Goal: Information Seeking & Learning: Learn about a topic

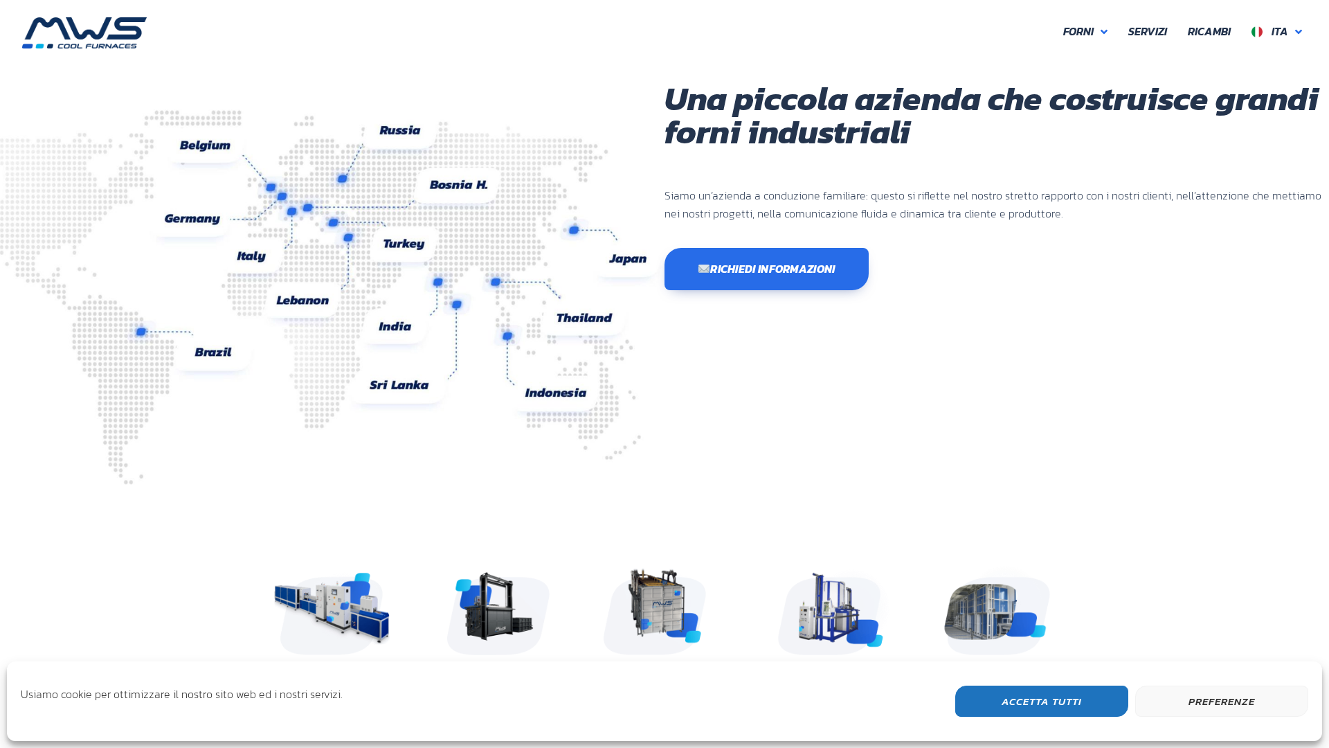
scroll to position [404, 831]
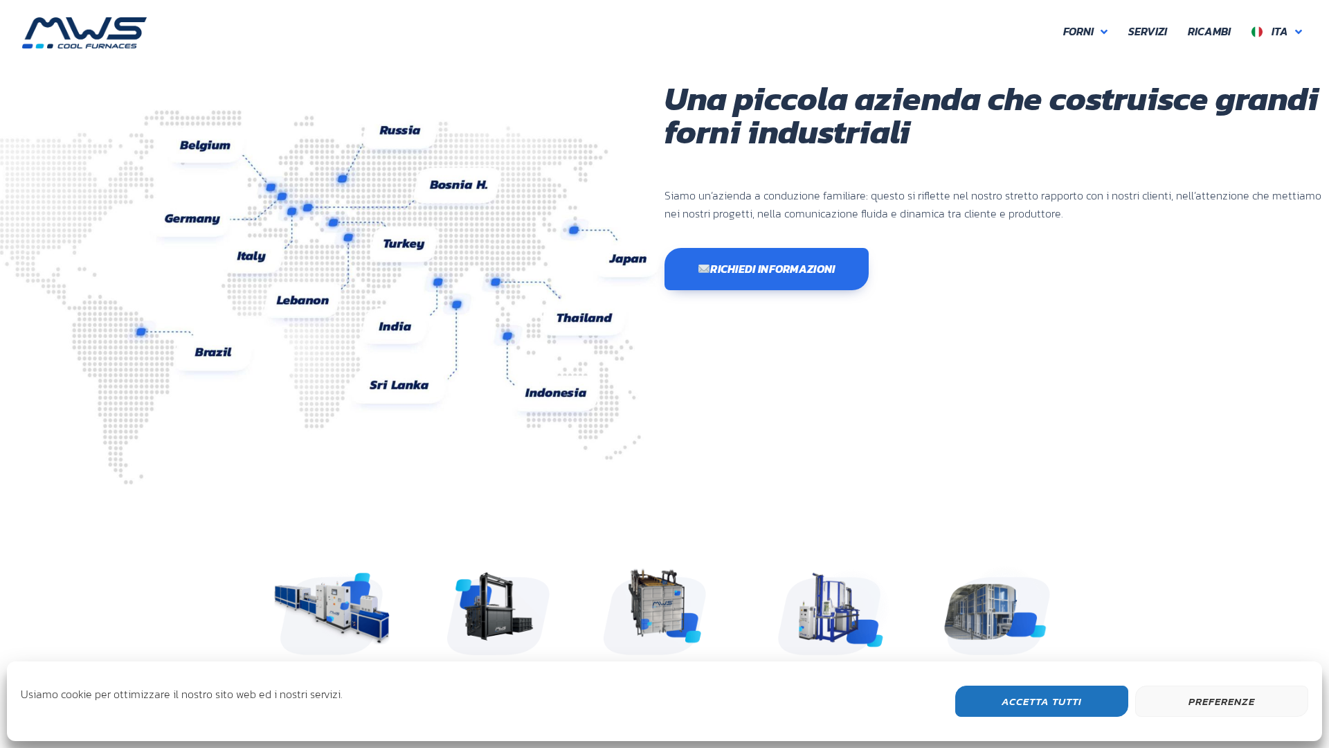
click at [1042, 701] on button "Accetta Tutti" at bounding box center [1041, 700] width 173 height 31
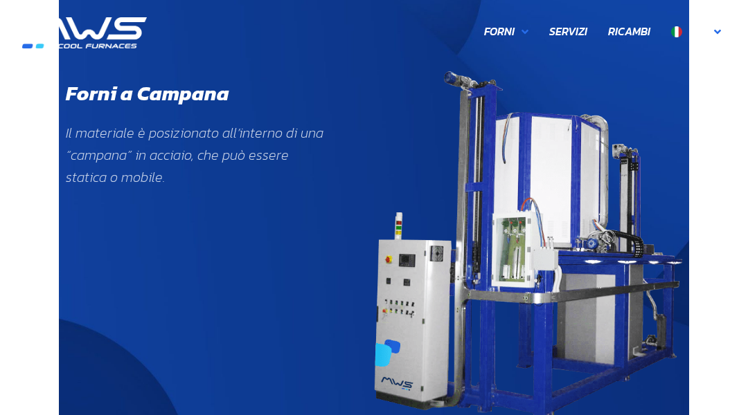
click at [69, 69] on div "Forni a Campana Il materiale è posizionato all’interno di una “campana” in acci…" at bounding box center [374, 246] width 630 height 364
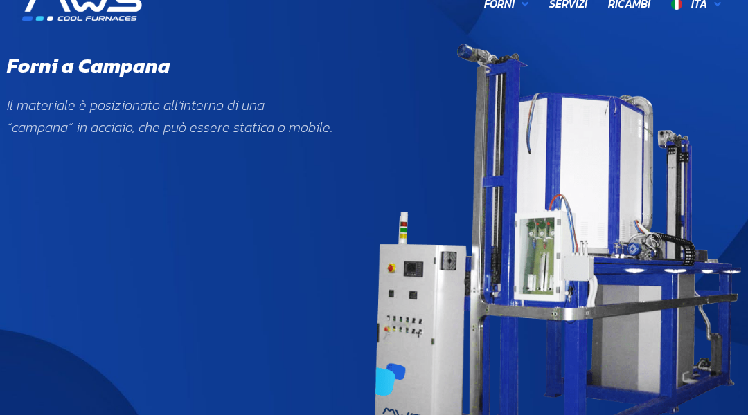
scroll to position [28, 0]
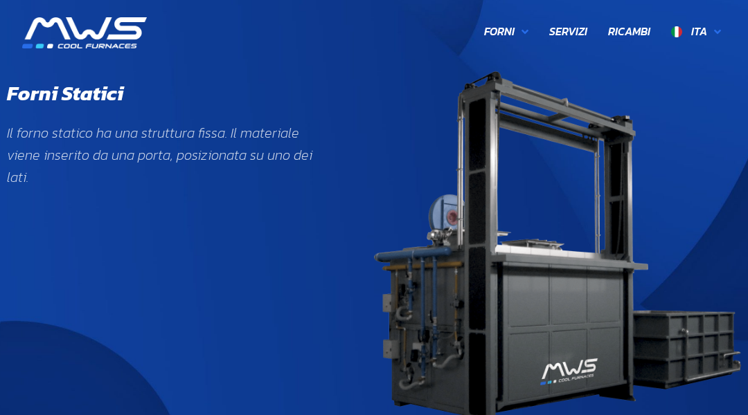
click at [69, 69] on div "Forni Statici Il forno statico ha una struttura fissa. Il materiale viene inser…" at bounding box center [374, 251] width 748 height 374
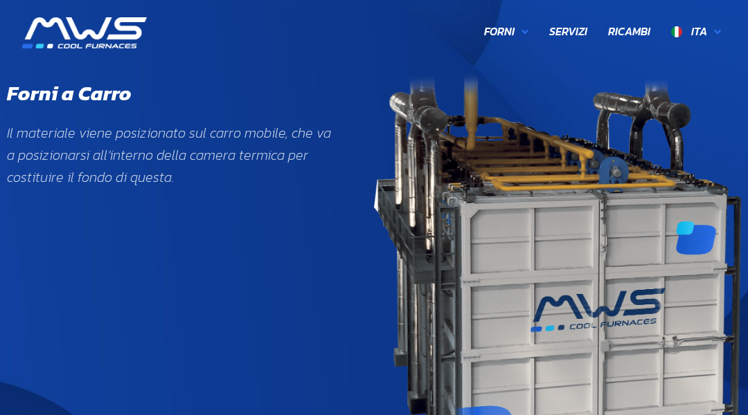
click at [69, 69] on div "Forni a Carro Il materiale viene posizionato sul carro mobile, che va a posizio…" at bounding box center [374, 296] width 748 height 465
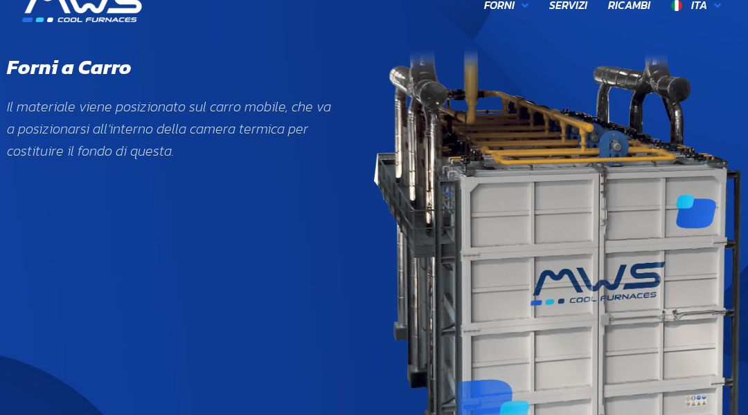
scroll to position [28, 0]
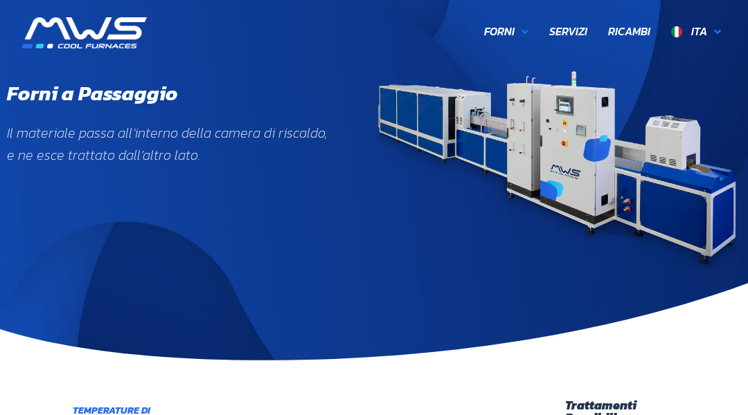
click at [69, 69] on div "Forni a Passaggio Il materiale passa all’interno della camera di riscaldo, e ne…" at bounding box center [374, 169] width 748 height 211
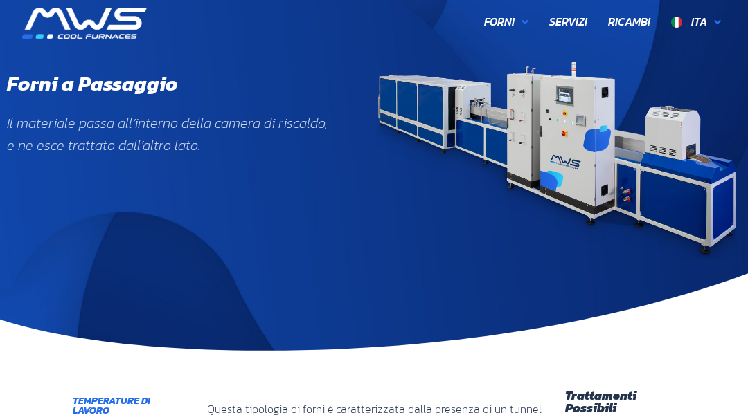
scroll to position [28, 0]
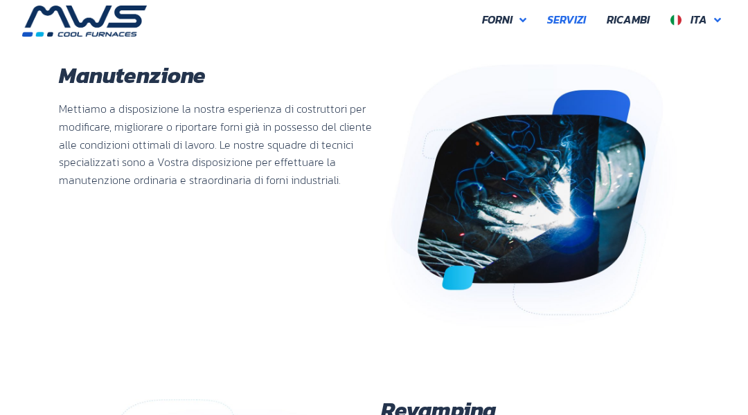
scroll to position [28, 0]
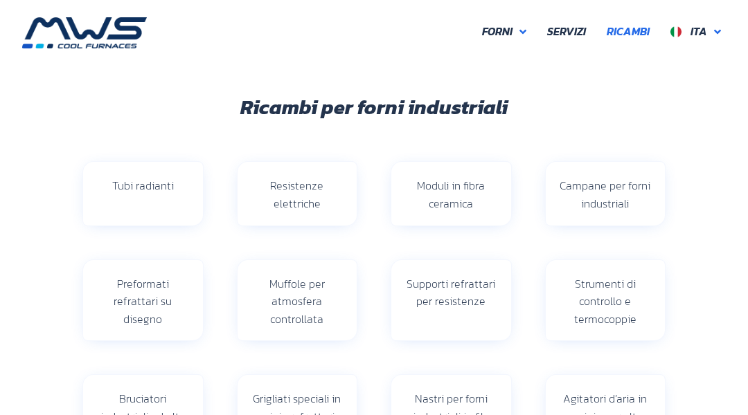
click at [69, 69] on div "Ricambi per forni industriali Tubi radianti Resistenze elettriche Moduli in fib…" at bounding box center [373, 360] width 651 height 624
